Goal: Transaction & Acquisition: Purchase product/service

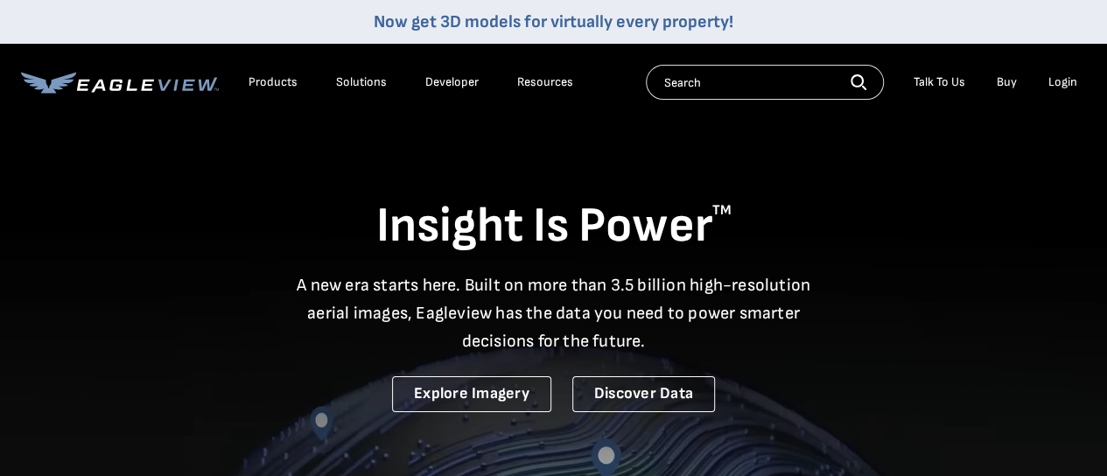
click at [1051, 78] on div "Login" at bounding box center [1063, 82] width 29 height 16
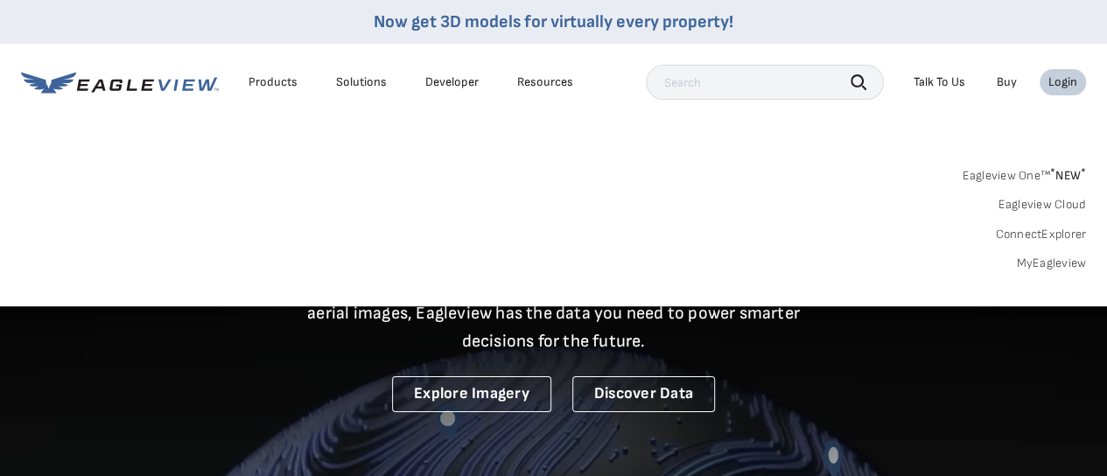
click at [1054, 265] on link "MyEagleview" at bounding box center [1051, 264] width 70 height 16
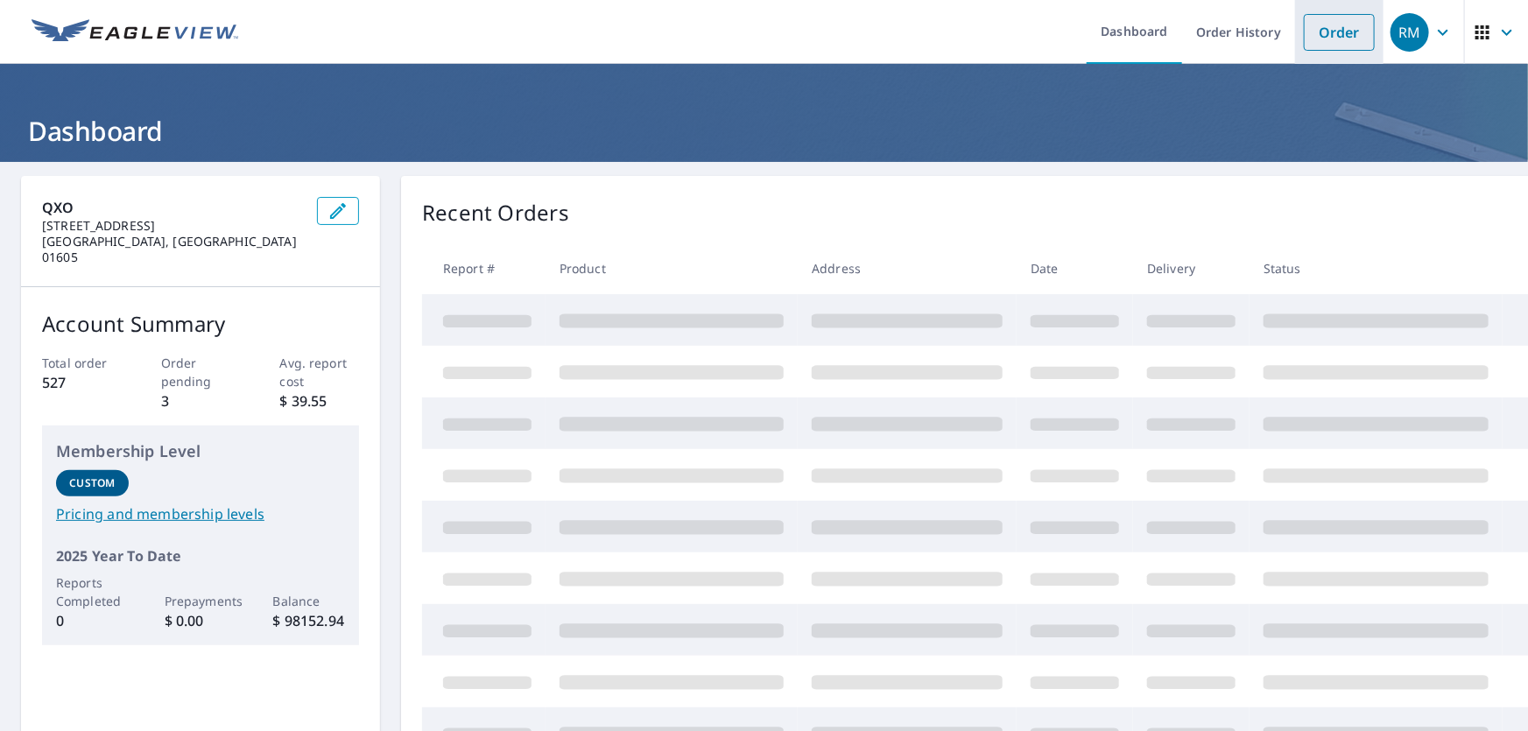
click at [1313, 32] on link "Order" at bounding box center [1339, 32] width 71 height 37
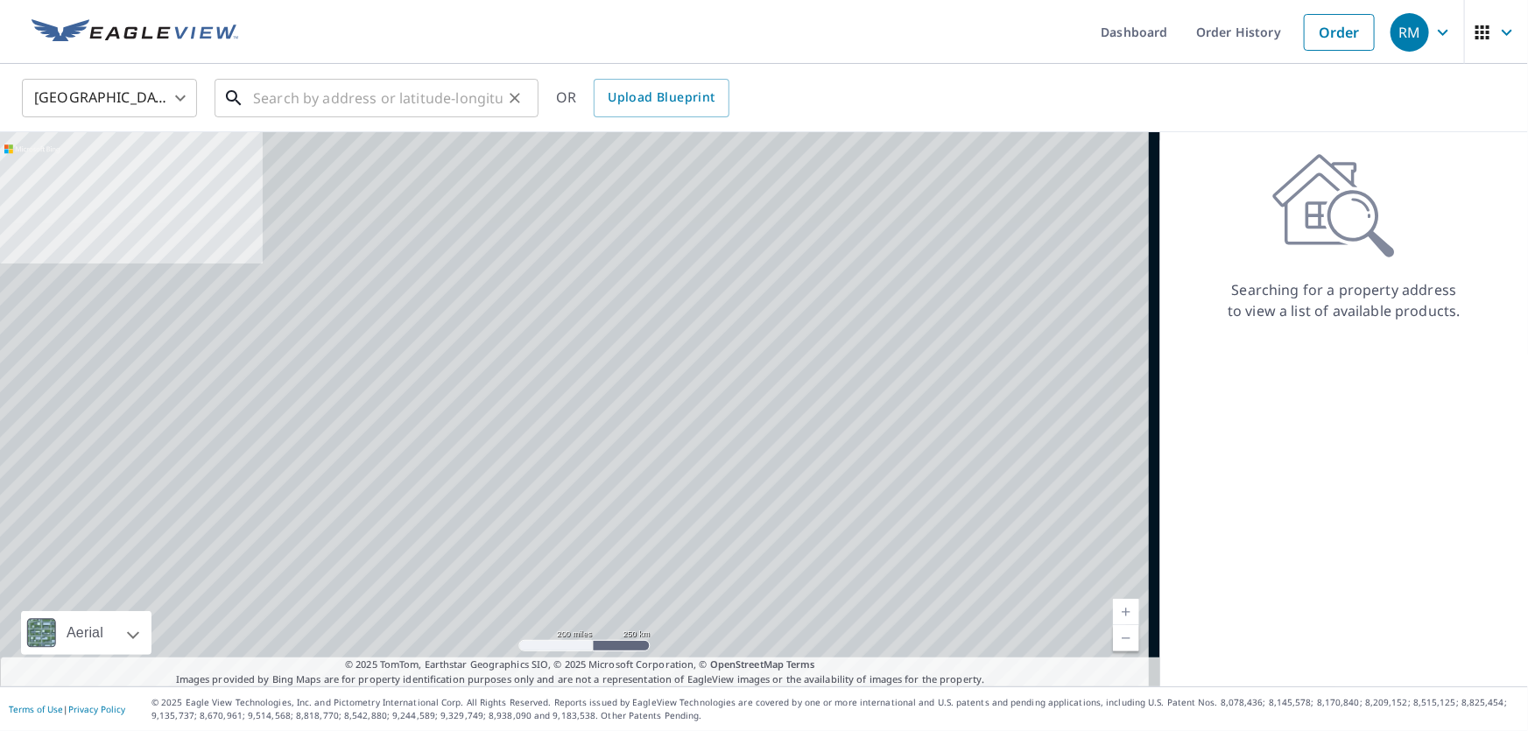
click at [275, 81] on input "text" at bounding box center [378, 98] width 250 height 49
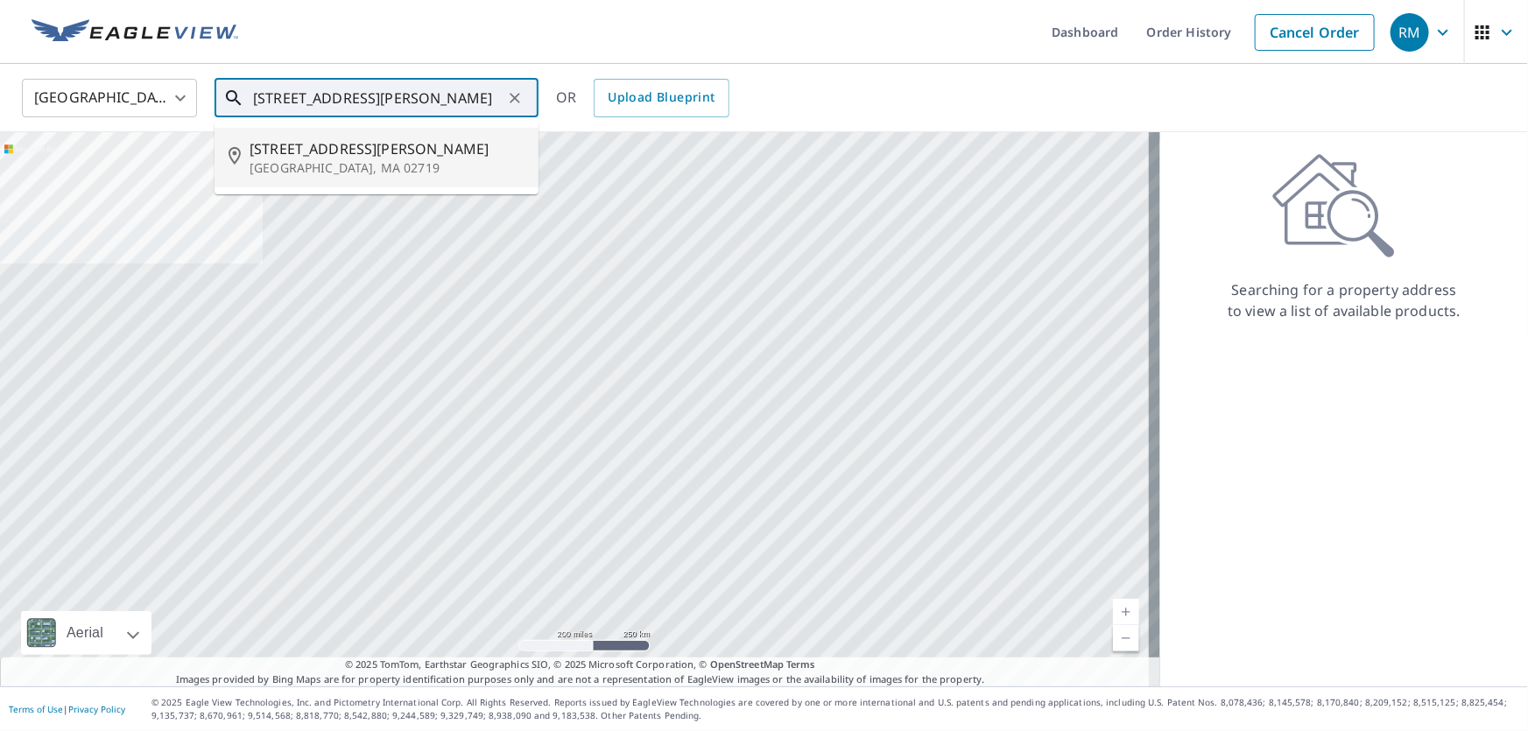
click at [412, 154] on span "24 Rivard St" at bounding box center [387, 148] width 275 height 21
type input "24 Rivard St Fairhaven, MA 02719"
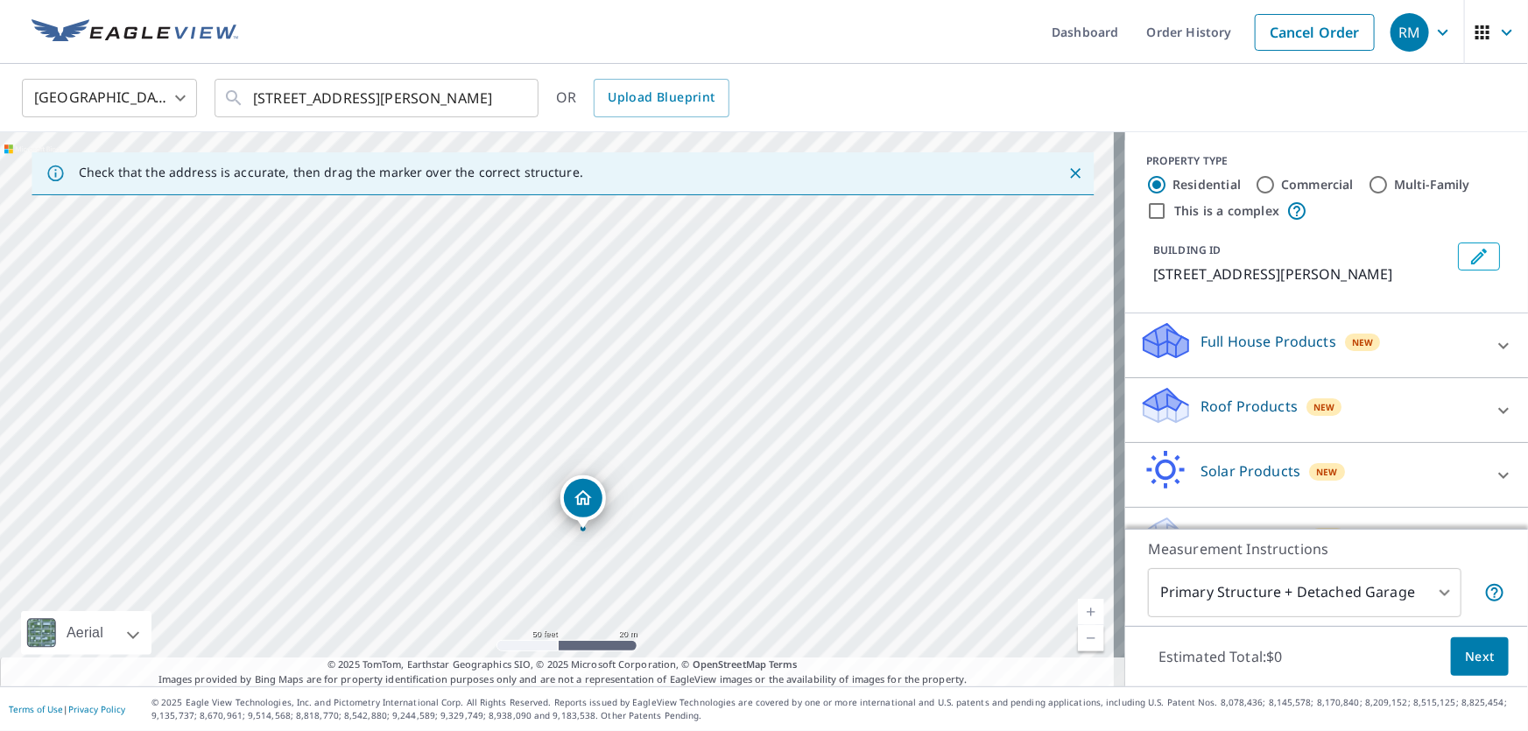
click at [1209, 399] on p "Roof Products" at bounding box center [1248, 406] width 97 height 21
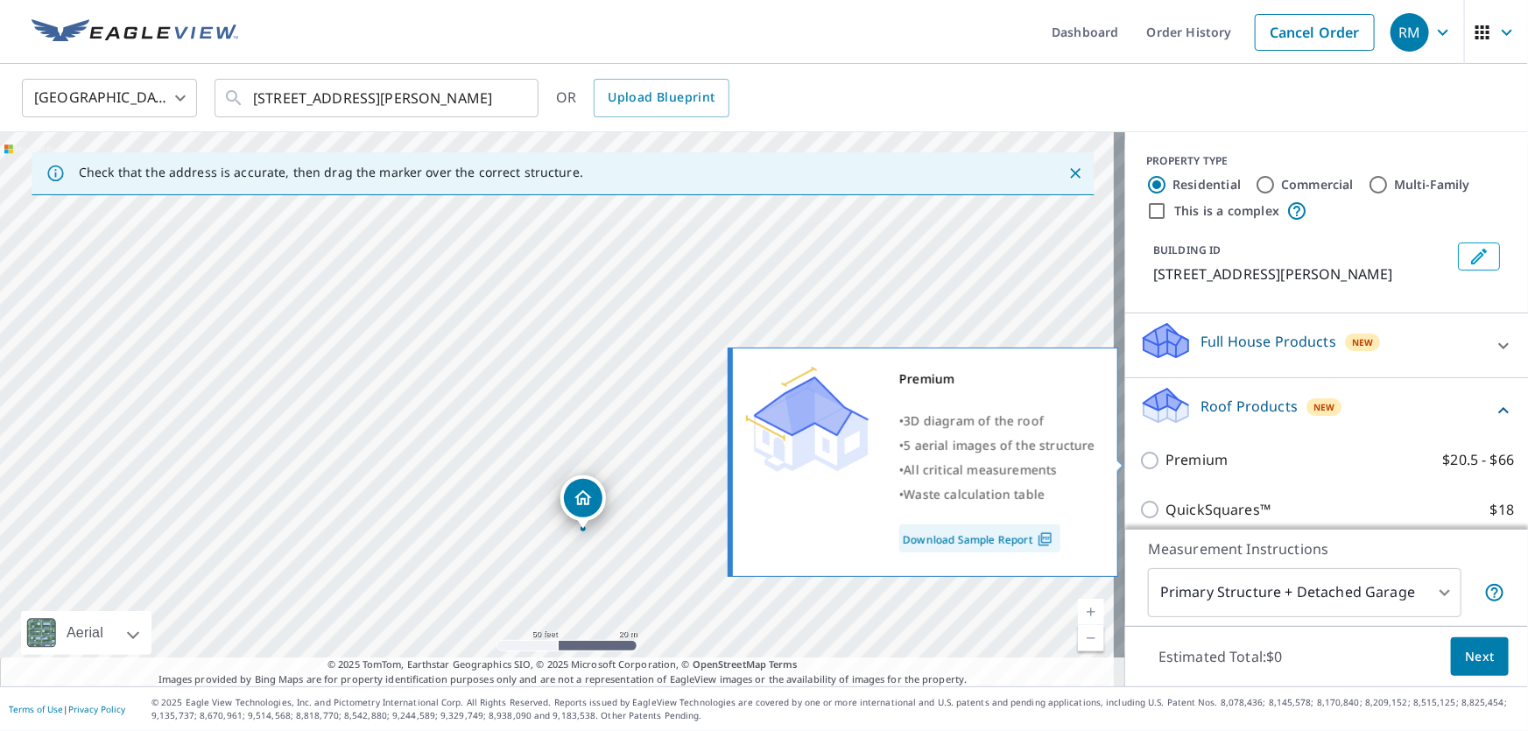
click at [1150, 468] on input "Premium $20.5 - $66" at bounding box center [1152, 460] width 26 height 21
checkbox input "true"
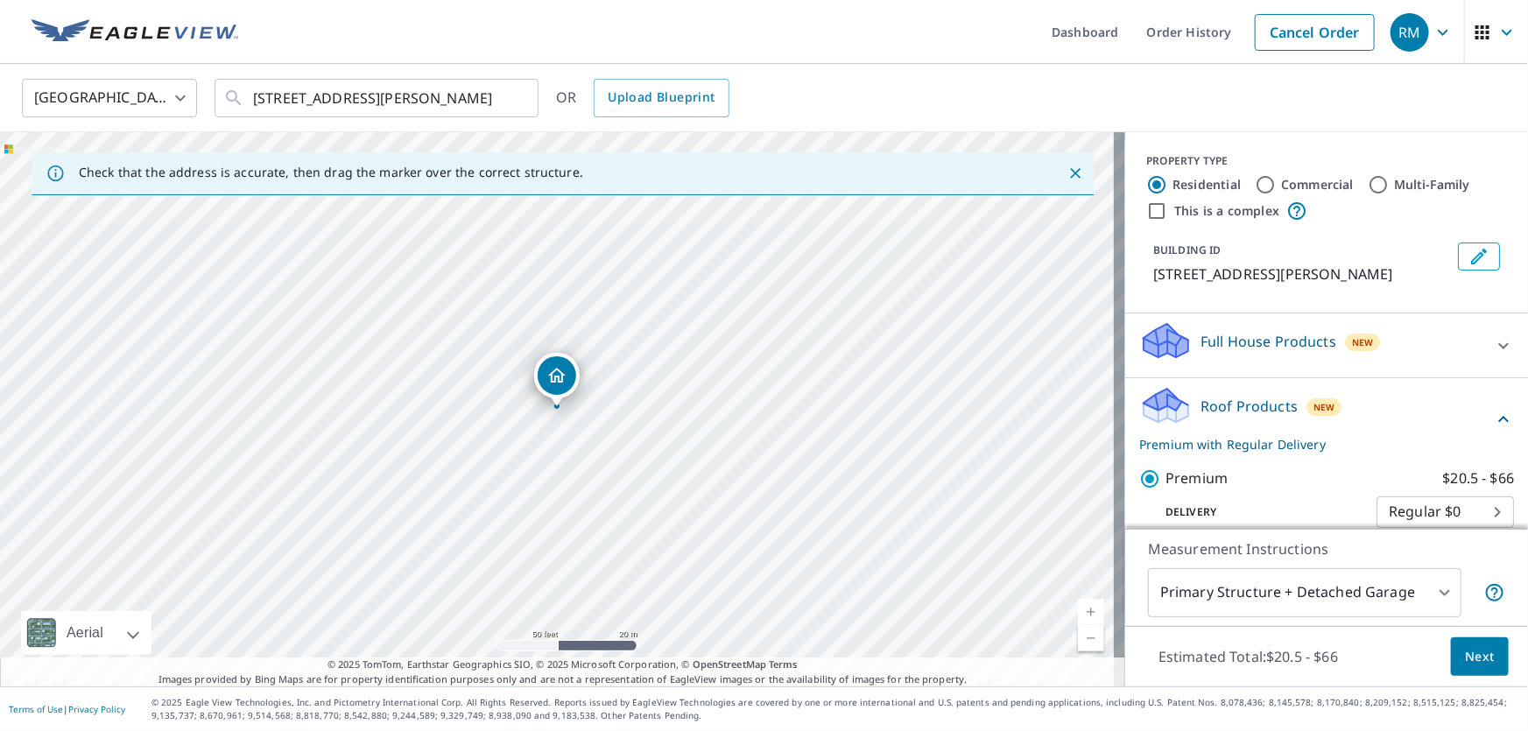
click at [1401, 594] on body "RM RM Dashboard Order History Cancel Order RM United States US ​ 24 Rivard St F…" at bounding box center [764, 365] width 1528 height 731
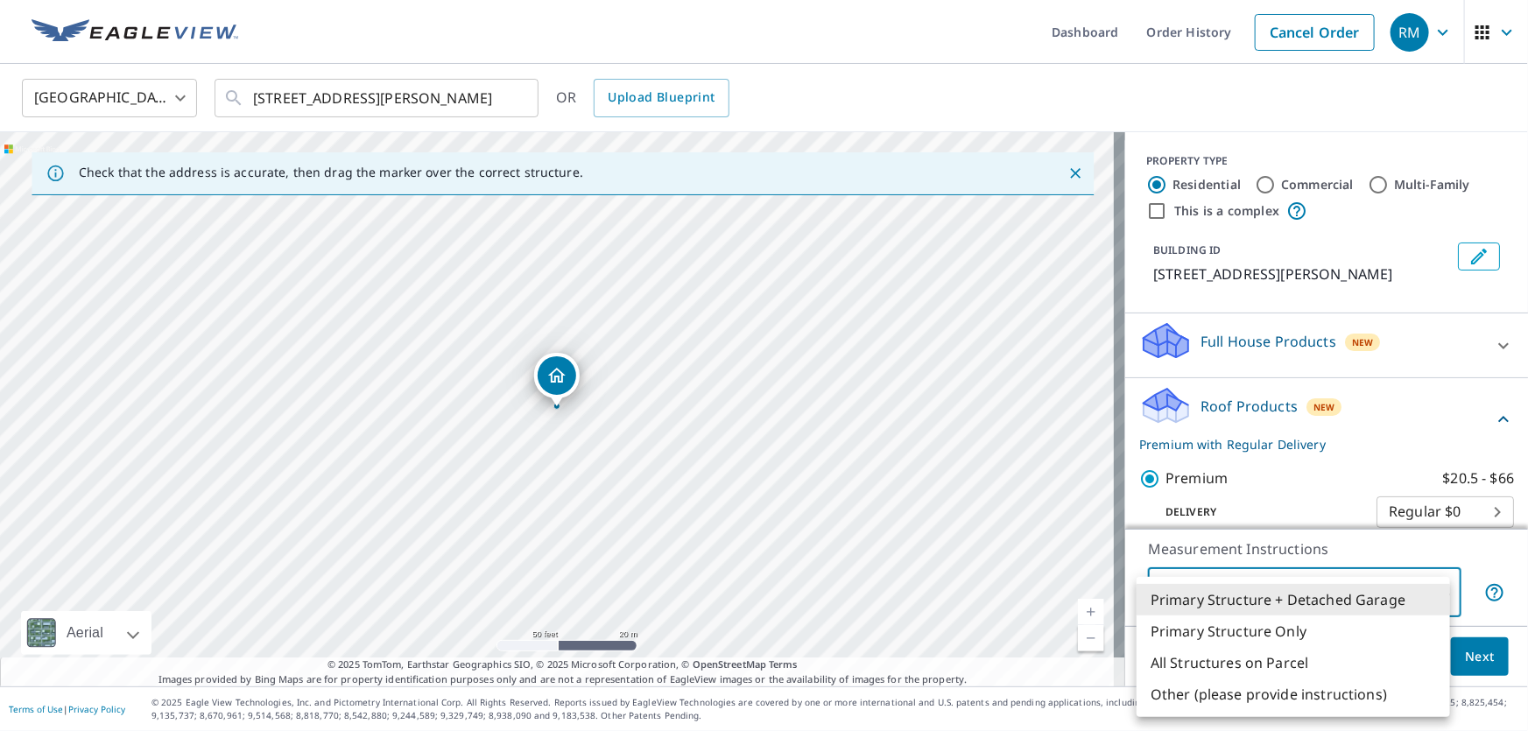
click at [1366, 459] on div at bounding box center [764, 365] width 1528 height 731
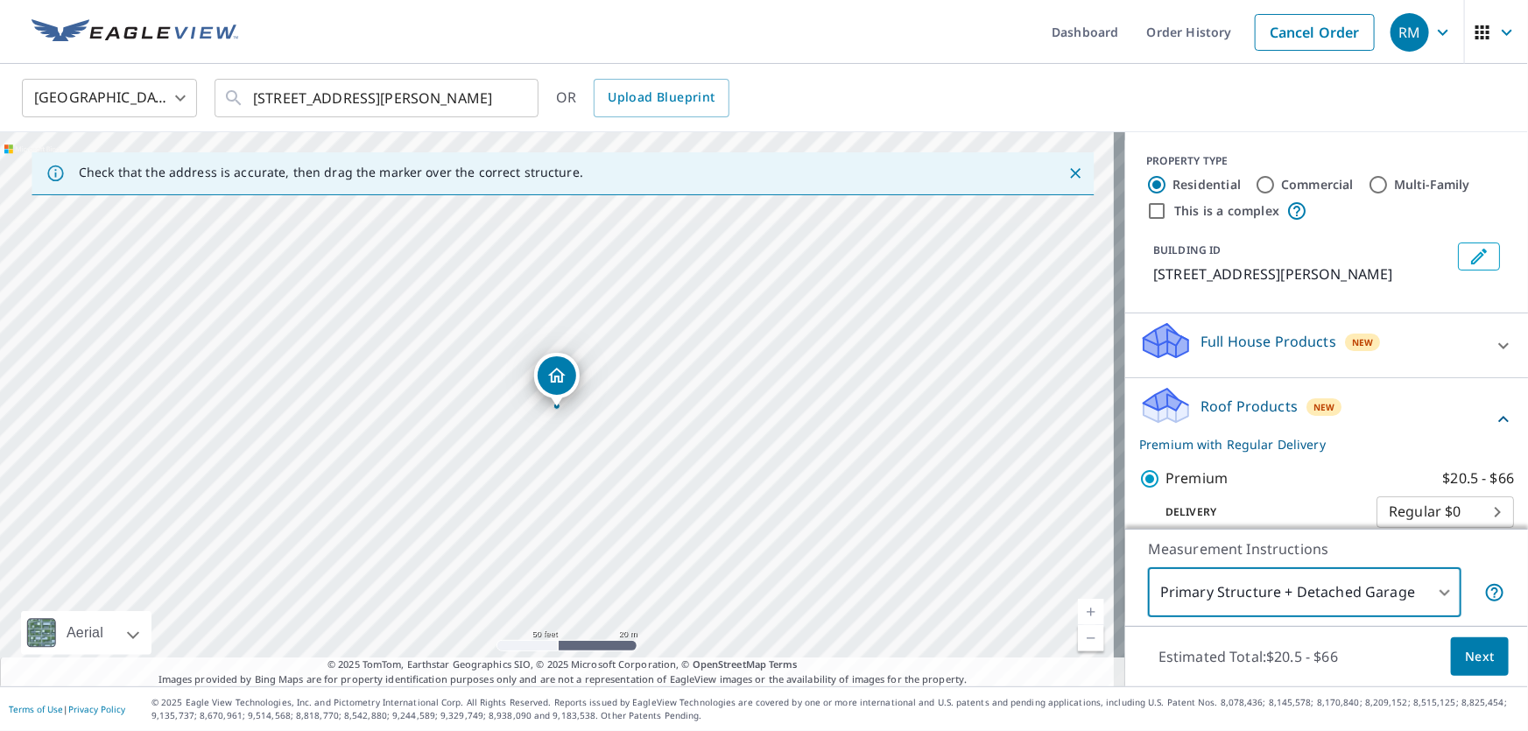
click at [1410, 507] on body "RM RM Dashboard Order History Cancel Order RM United States US ​ 24 Rivard St F…" at bounding box center [764, 365] width 1528 height 731
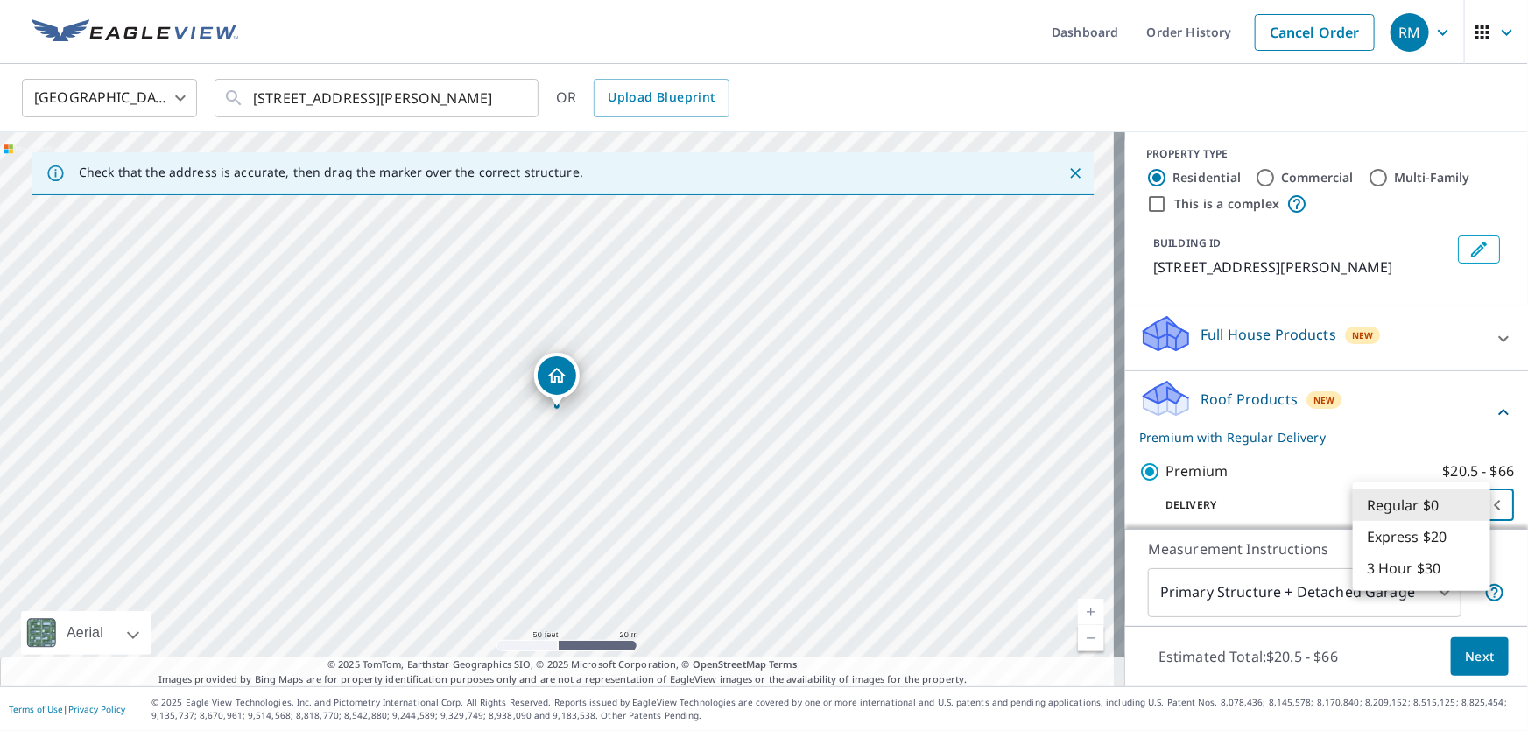
click at [1410, 533] on li "Express $20" at bounding box center [1421, 537] width 137 height 32
type input "4"
click at [1471, 657] on span "Next" at bounding box center [1480, 657] width 30 height 22
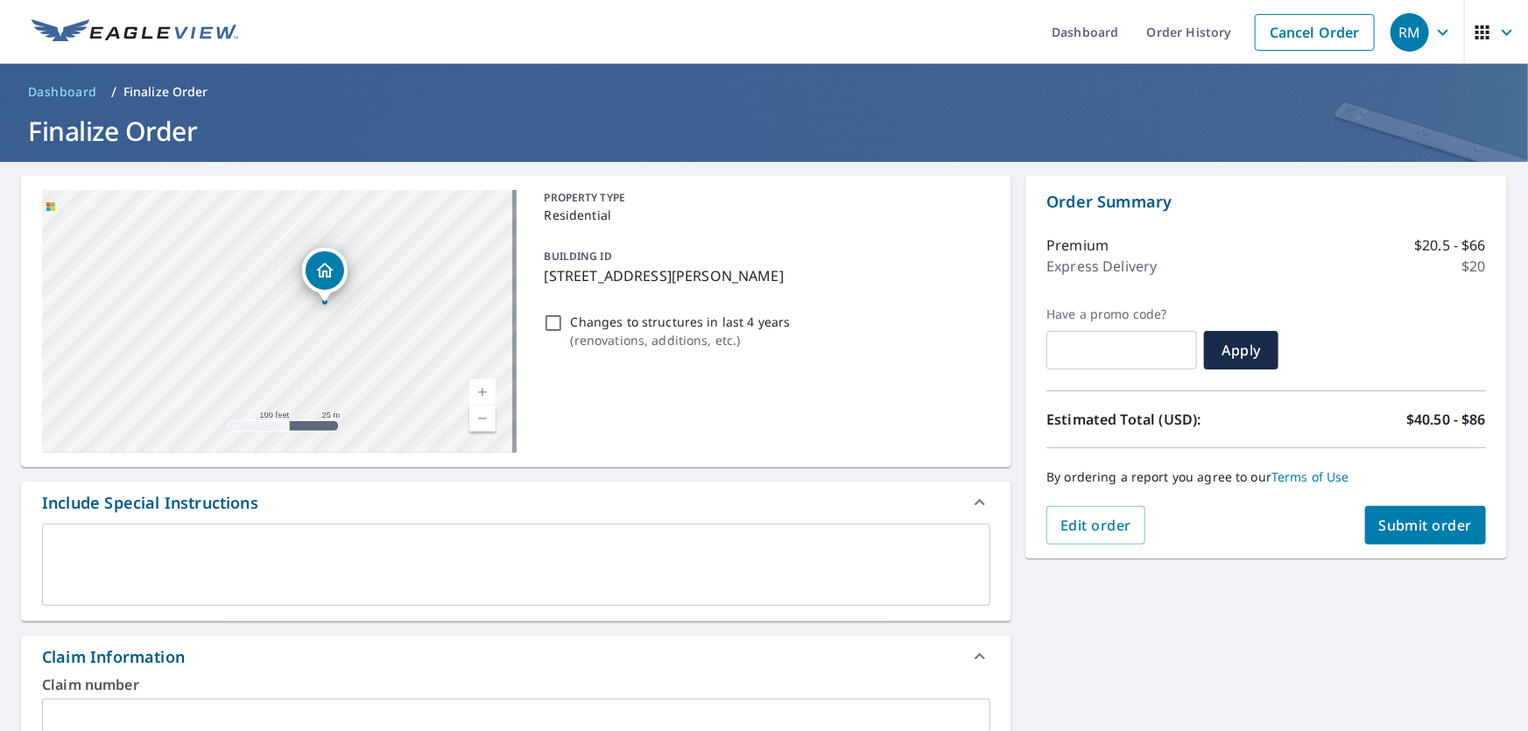
drag, startPoint x: 397, startPoint y: 346, endPoint x: 218, endPoint y: 292, distance: 187.2
click at [218, 292] on div "24 Rivard St Fairhaven, MA 02719" at bounding box center [279, 321] width 475 height 263
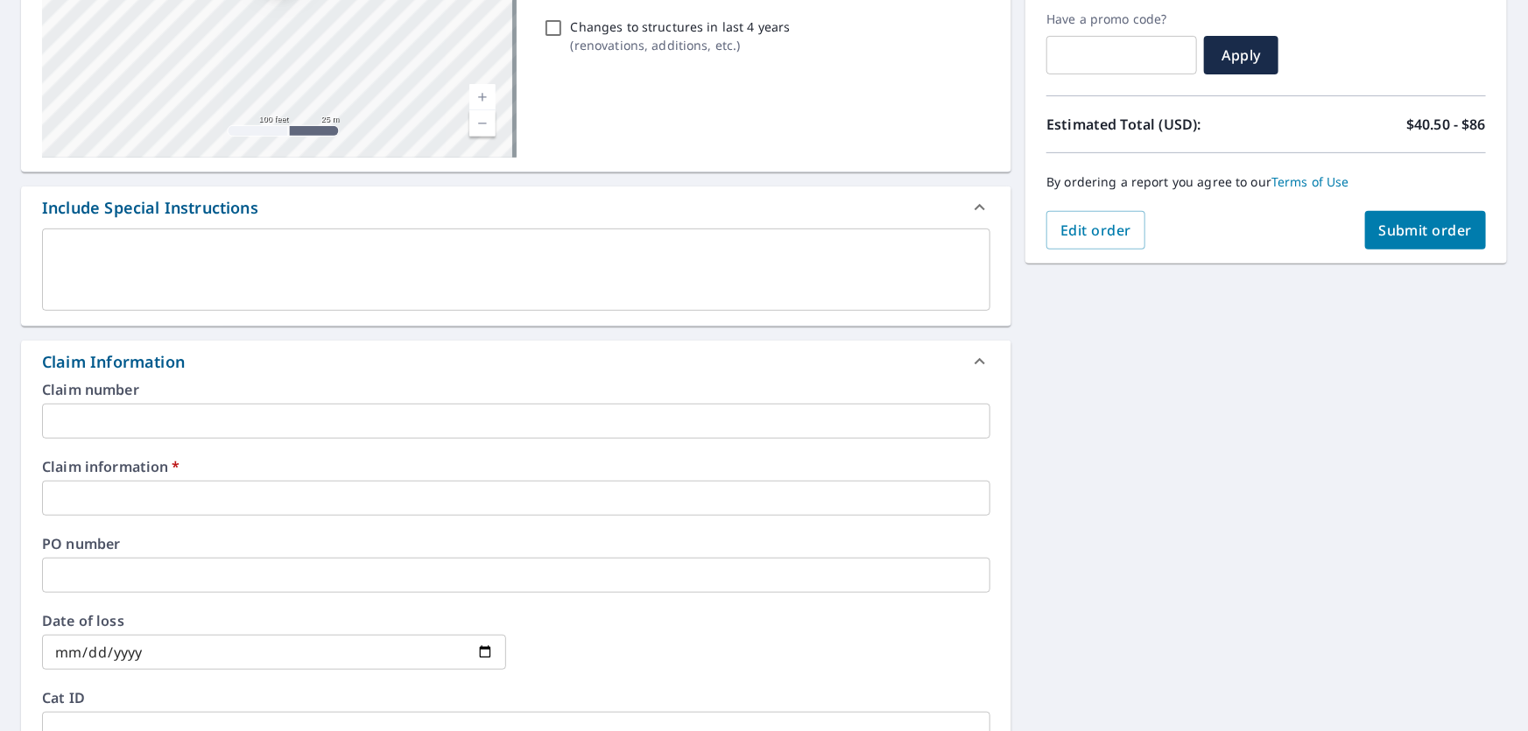
scroll to position [318, 0]
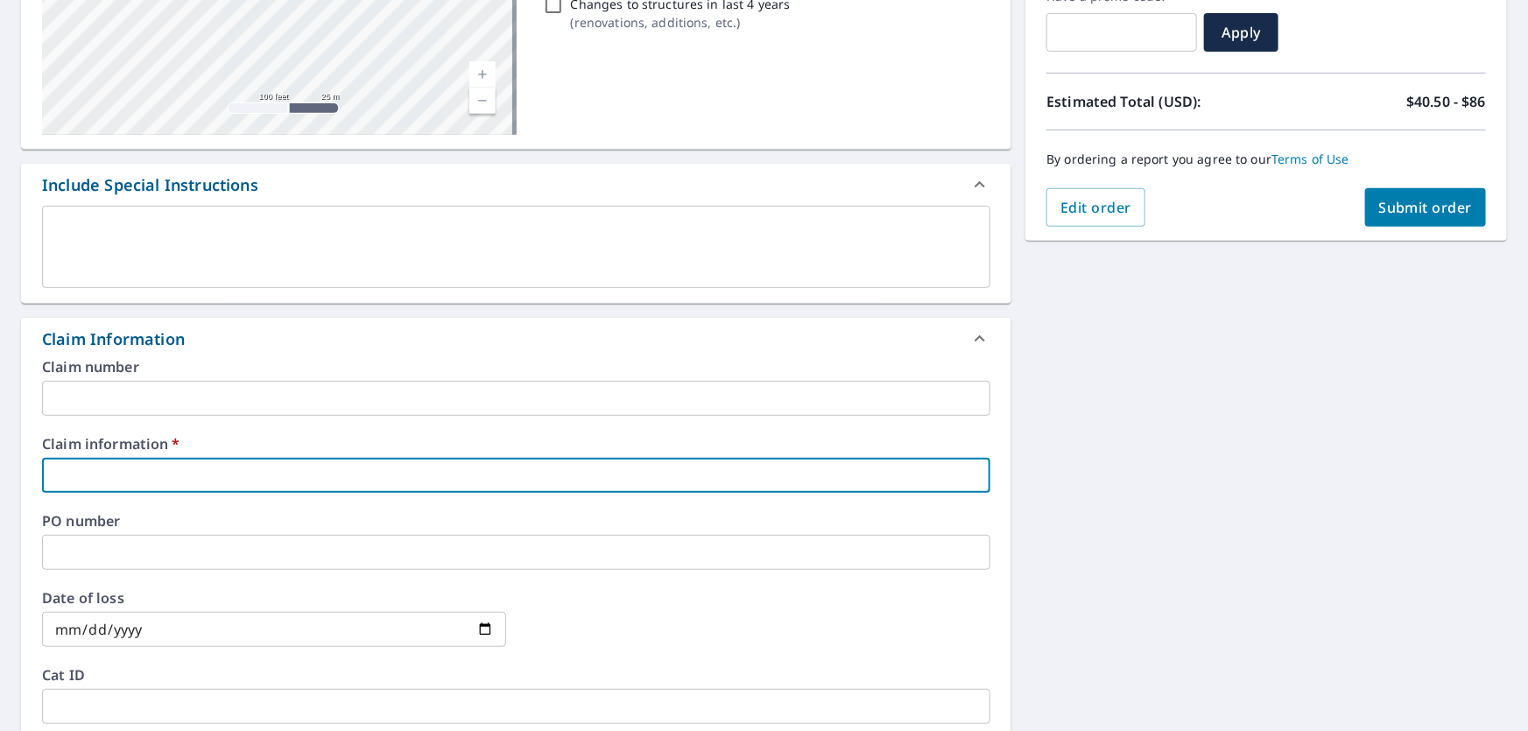
click at [230, 485] on input "text" at bounding box center [516, 475] width 948 height 35
type input "Global"
checkbox input "true"
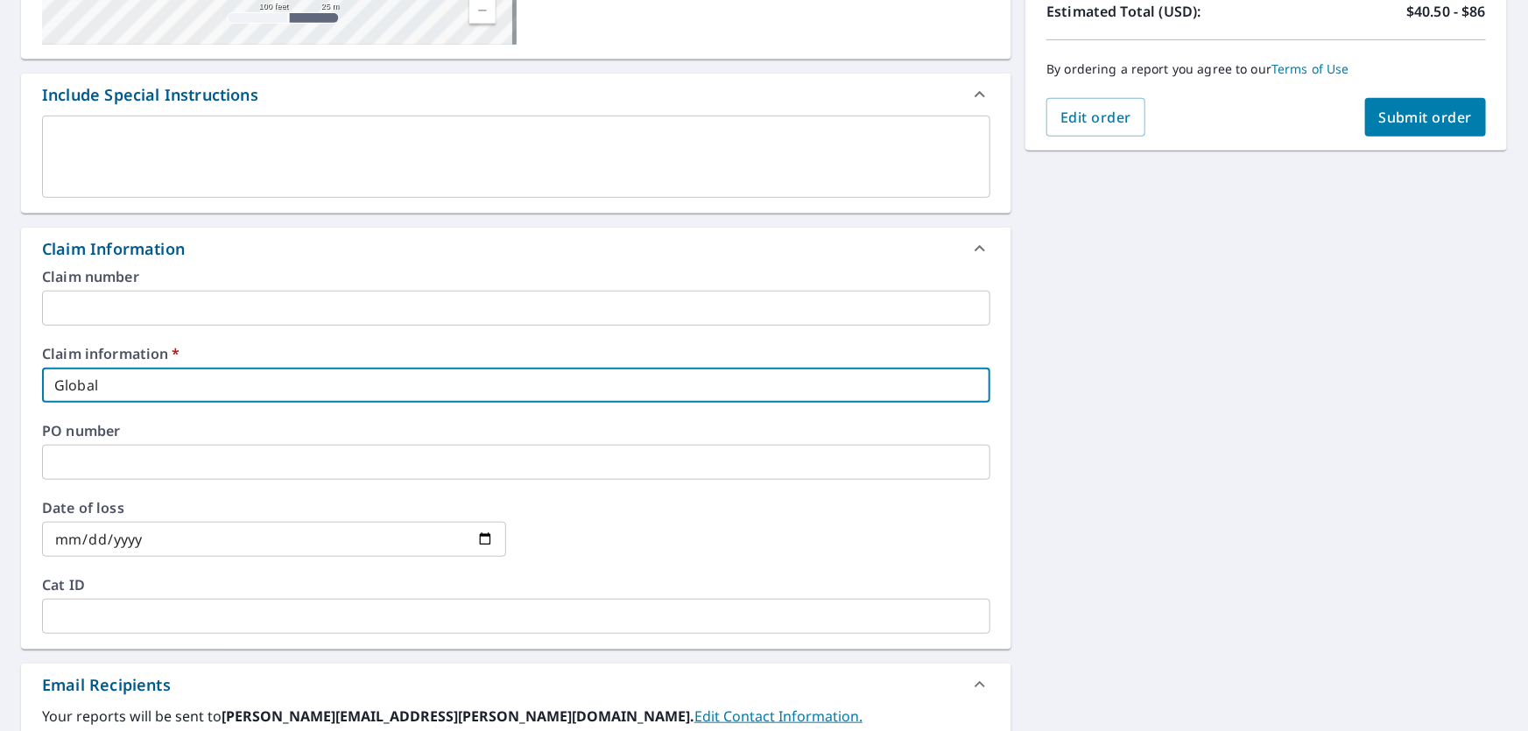
scroll to position [557, 0]
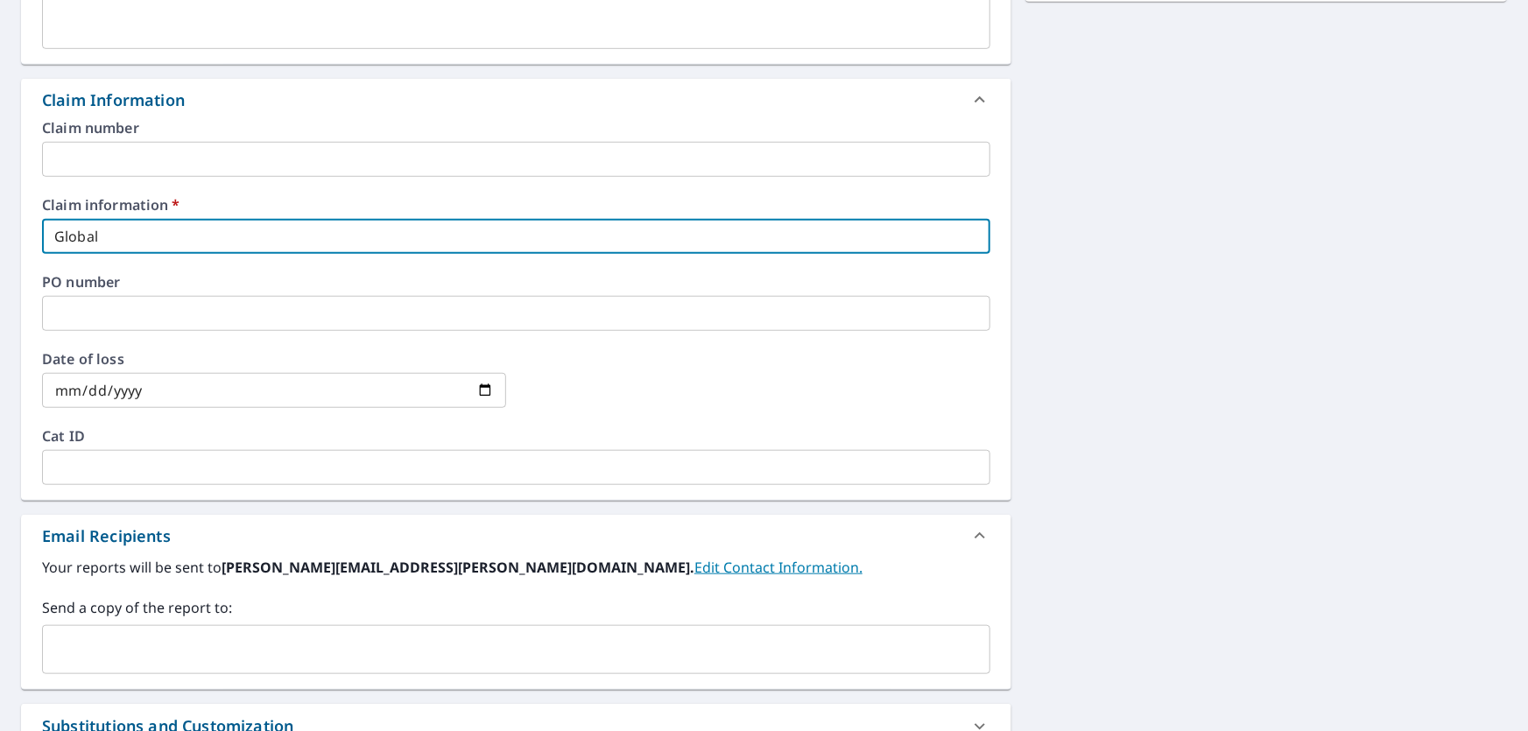
click at [166, 628] on div "​" at bounding box center [516, 649] width 948 height 49
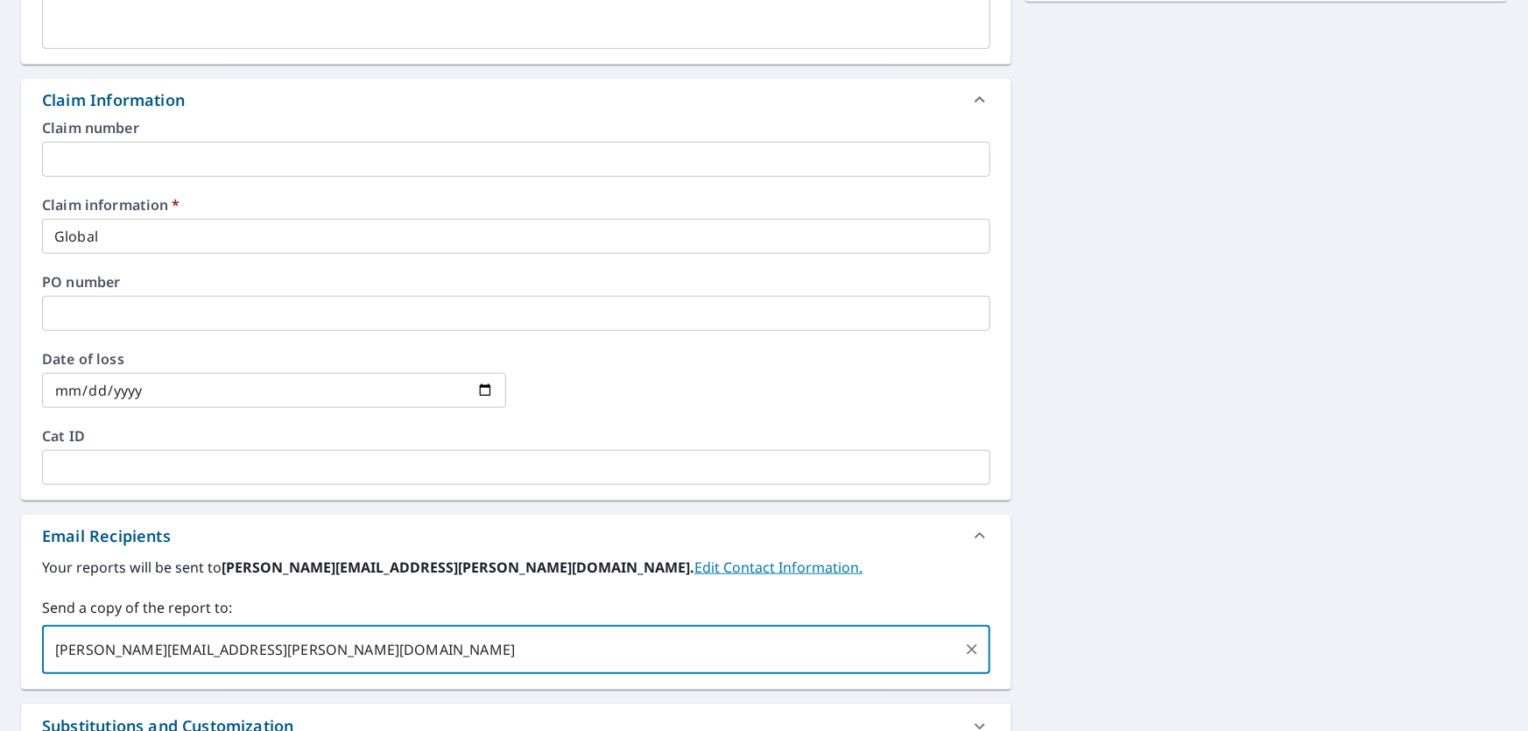
type input "dan.soloperto@qxo.com"
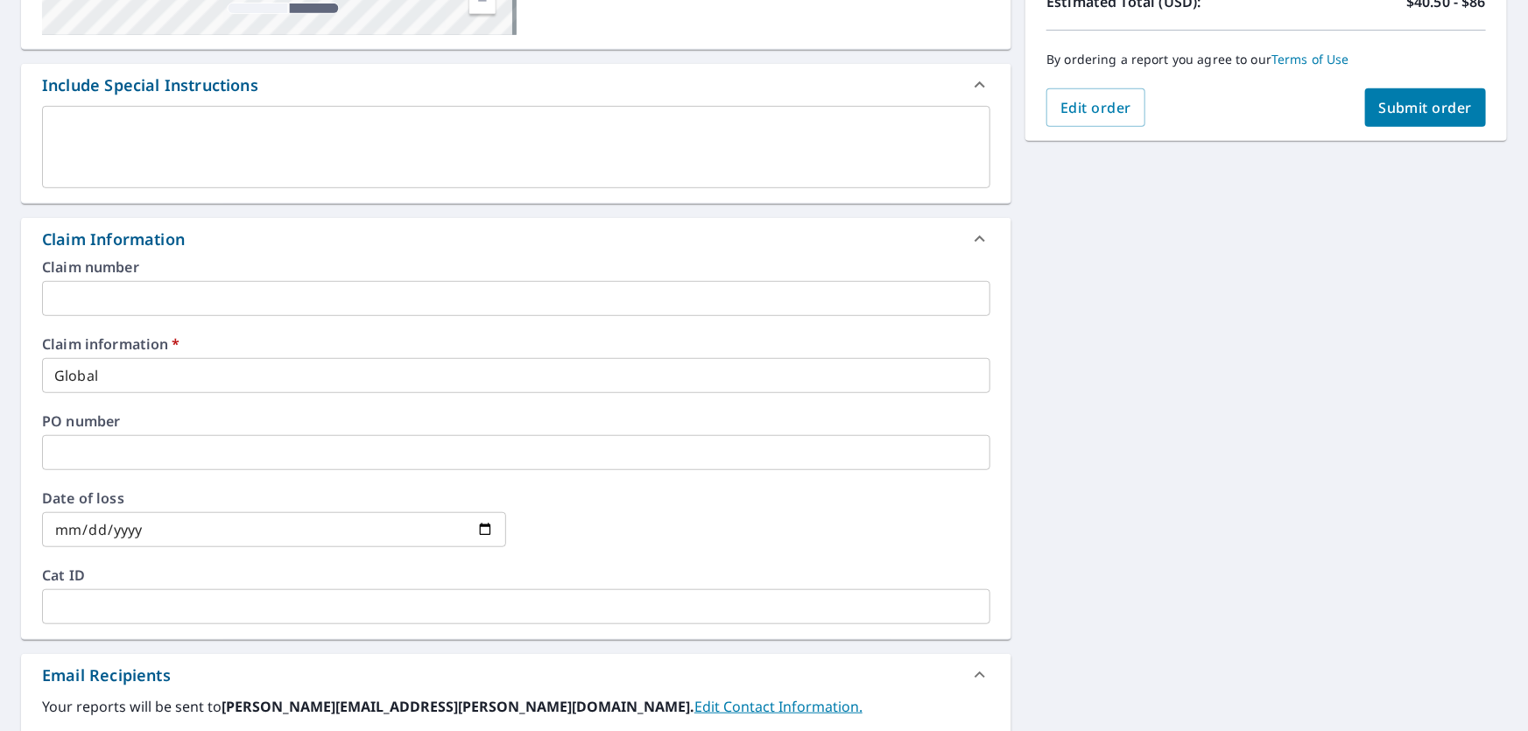
scroll to position [158, 0]
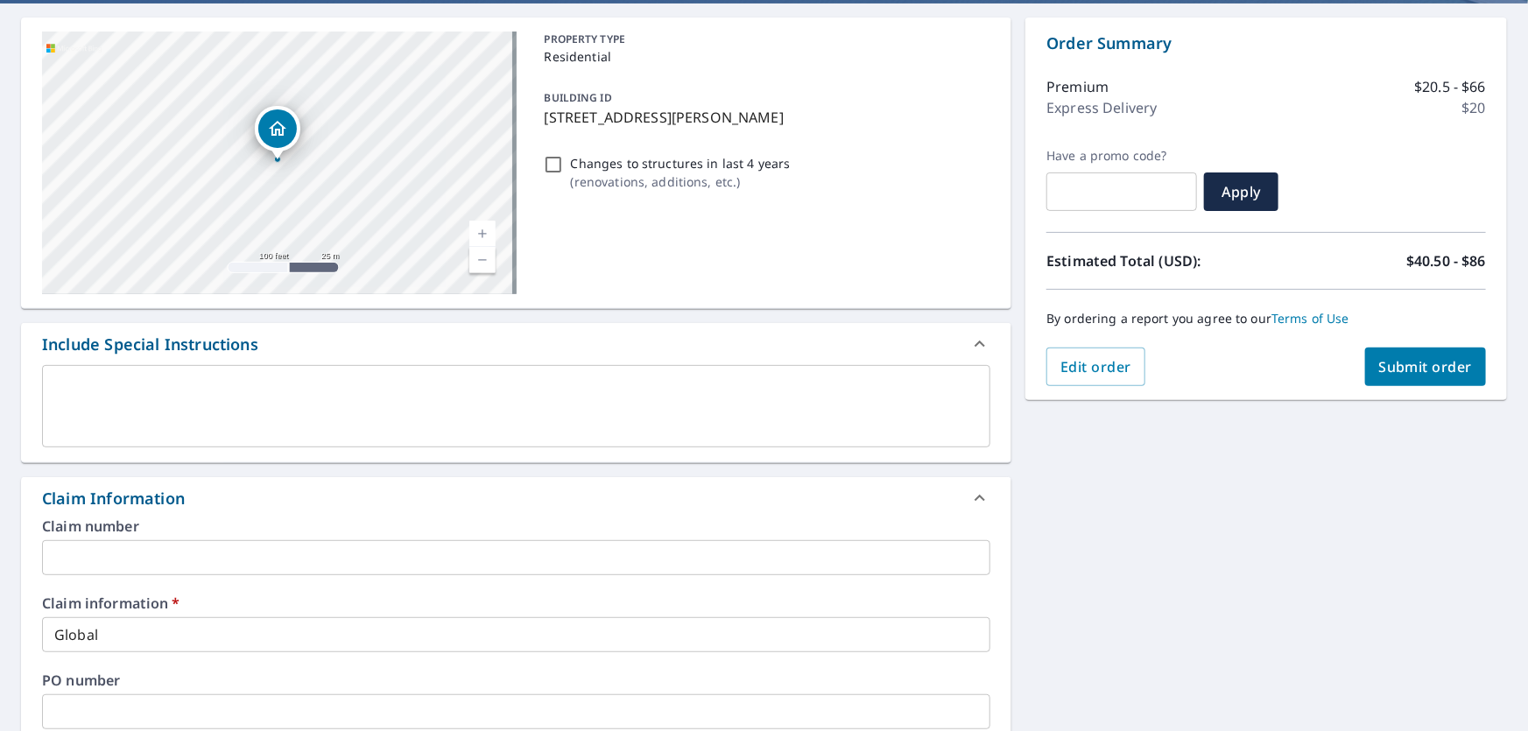
click at [1424, 376] on button "Submit order" at bounding box center [1426, 367] width 122 height 39
checkbox input "true"
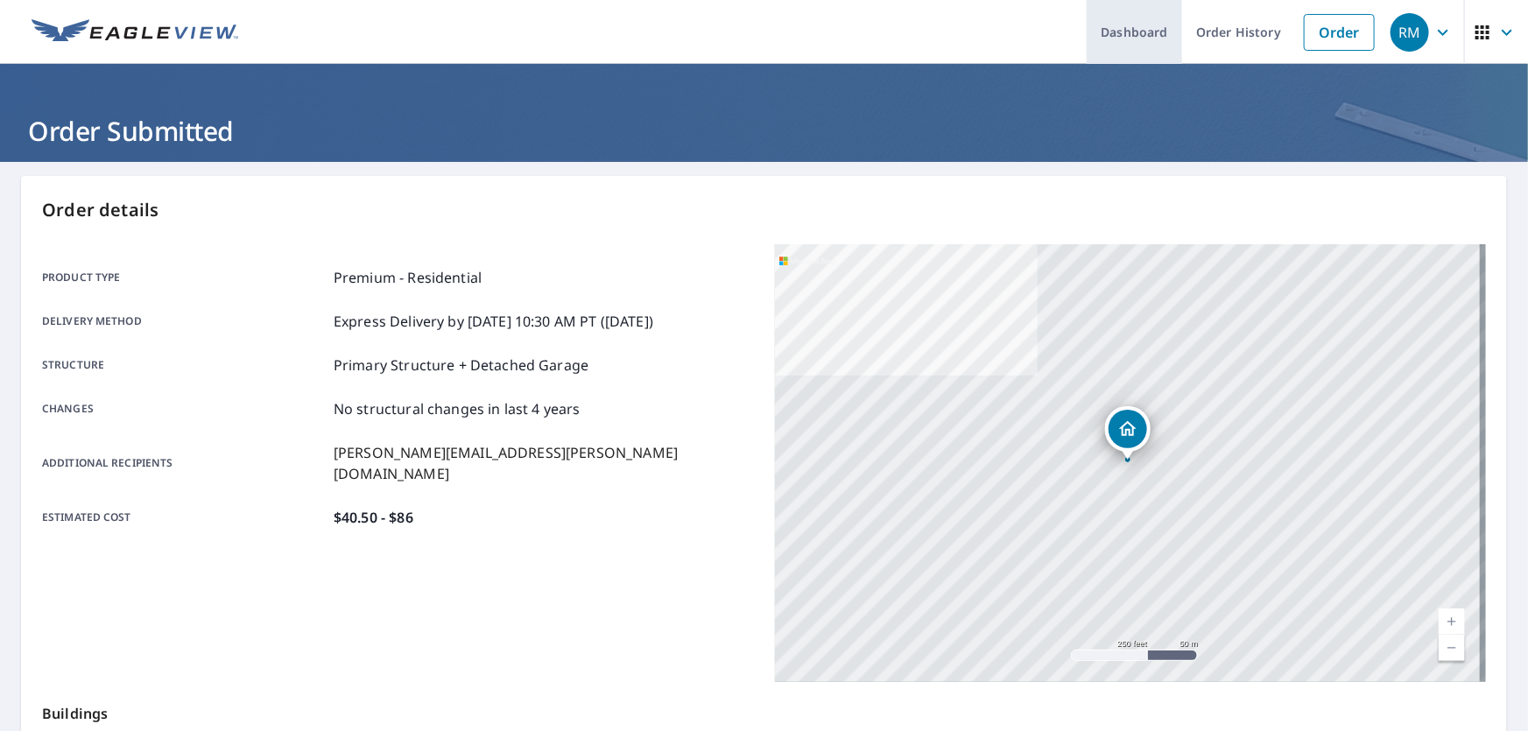
click at [1142, 35] on link "Dashboard" at bounding box center [1133, 32] width 95 height 64
